Goal: Find contact information: Find contact information

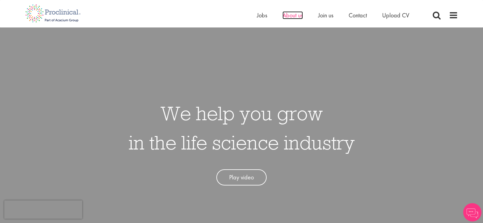
click at [296, 14] on span "About us" at bounding box center [292, 15] width 20 height 8
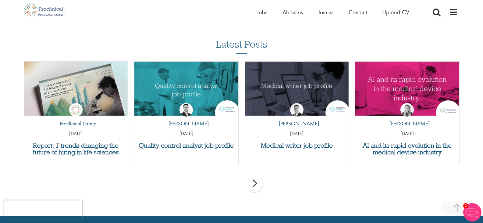
scroll to position [1181, 0]
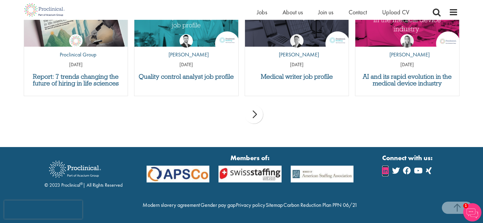
click at [387, 167] on icon at bounding box center [385, 170] width 6 height 7
click at [359, 10] on span "Contact" at bounding box center [358, 12] width 18 height 8
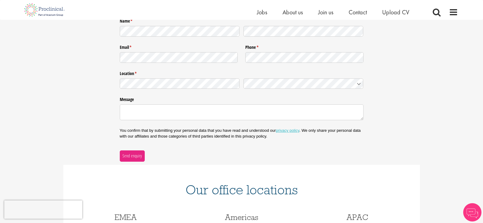
scroll to position [183, 0]
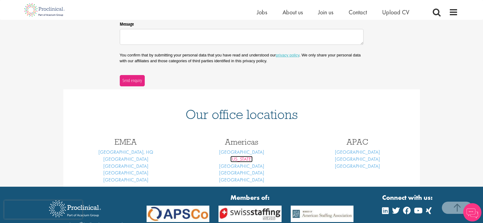
click at [246, 160] on link "New York" at bounding box center [241, 159] width 22 height 6
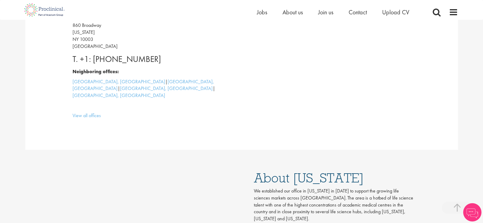
scroll to position [213, 0]
